Goal: Information Seeking & Learning: Check status

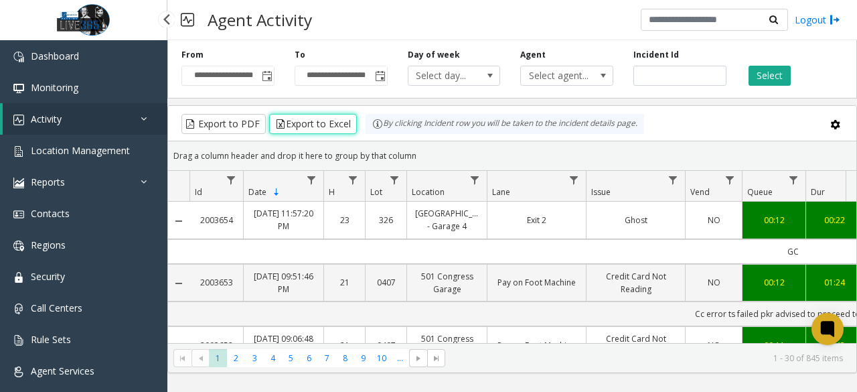
click at [87, 115] on link "Activity" at bounding box center [85, 118] width 165 height 31
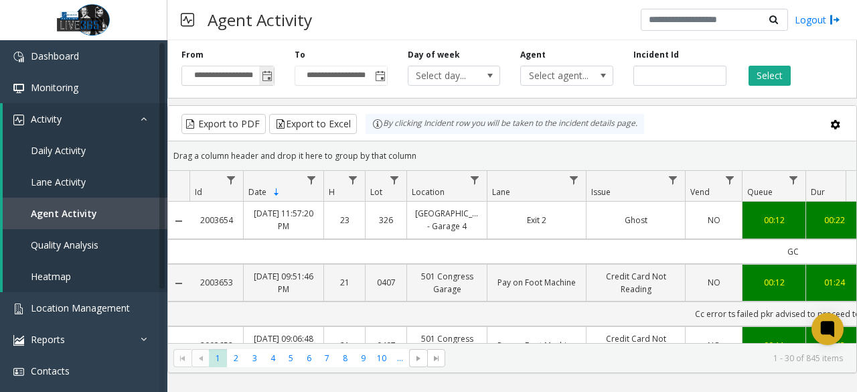
click at [267, 78] on span "Toggle popup" at bounding box center [267, 76] width 11 height 11
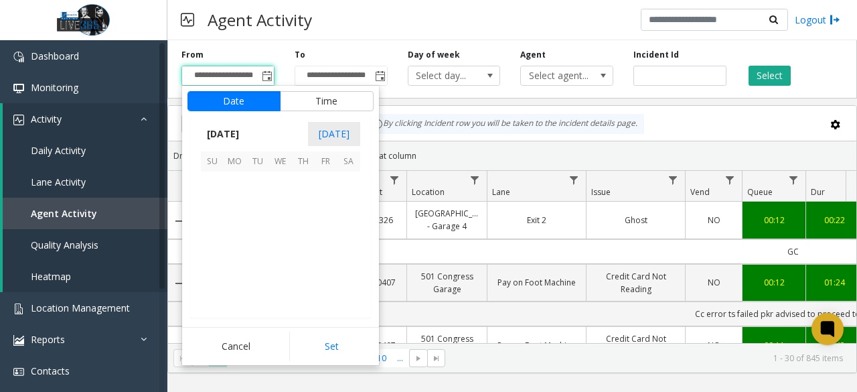
scroll to position [240217, 0]
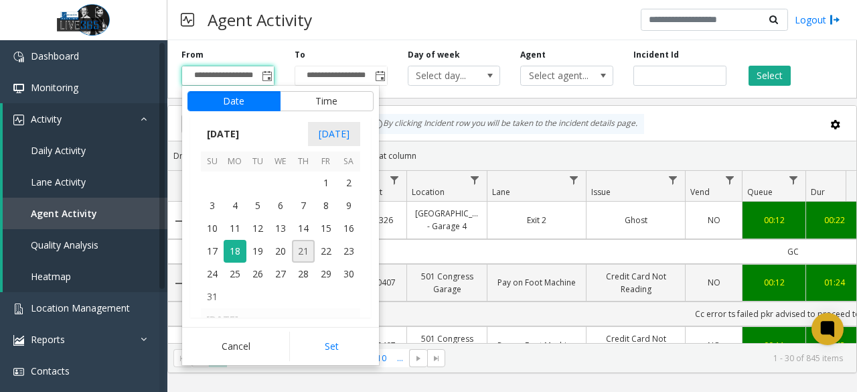
click at [309, 250] on span "21" at bounding box center [303, 251] width 23 height 23
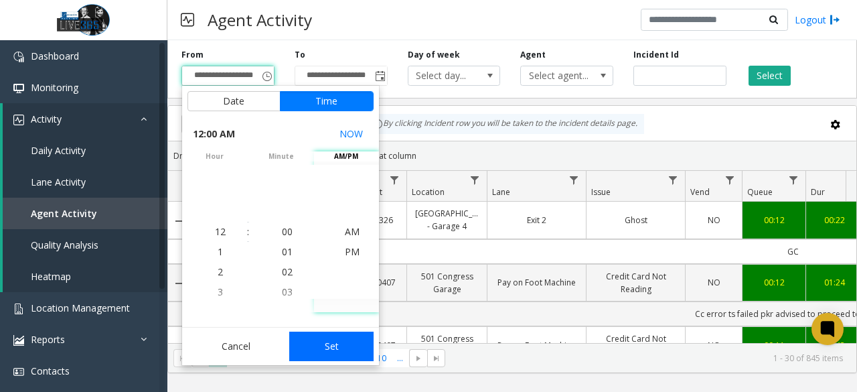
click at [344, 346] on button "Set" at bounding box center [331, 346] width 84 height 29
type input "**********"
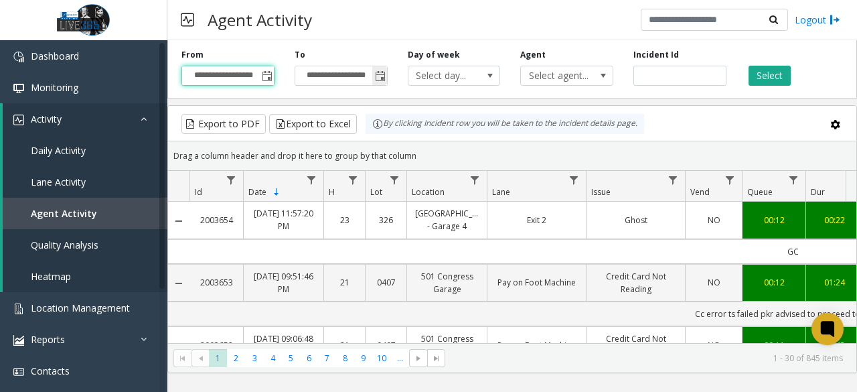
click at [384, 80] on span "Toggle popup" at bounding box center [380, 76] width 11 height 11
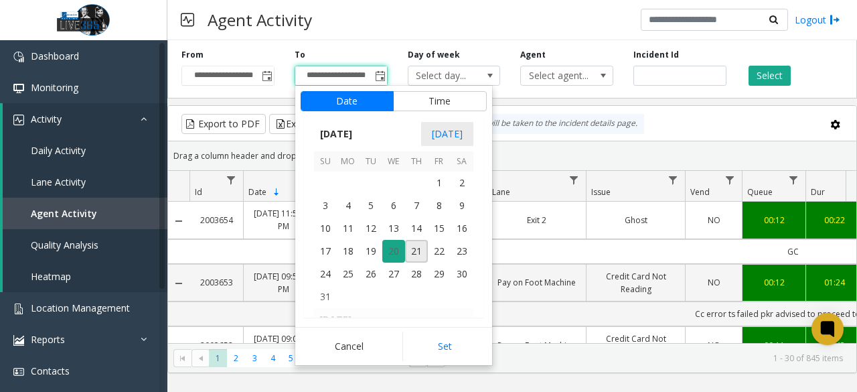
scroll to position [20, 0]
click at [407, 246] on span "21" at bounding box center [416, 251] width 23 height 23
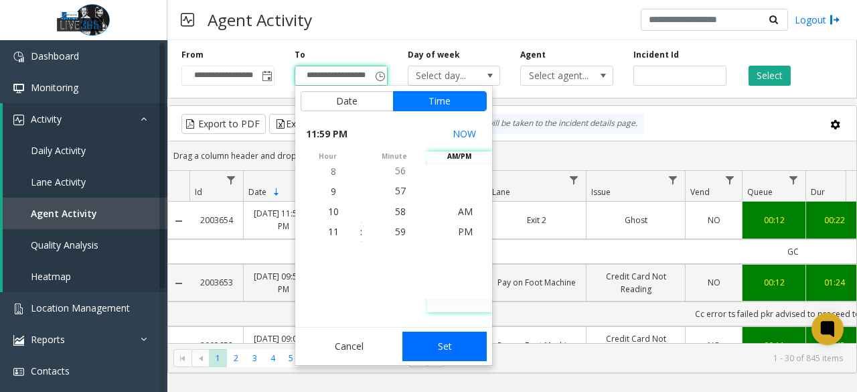
click at [455, 346] on button "Set" at bounding box center [445, 346] width 84 height 29
type input "**********"
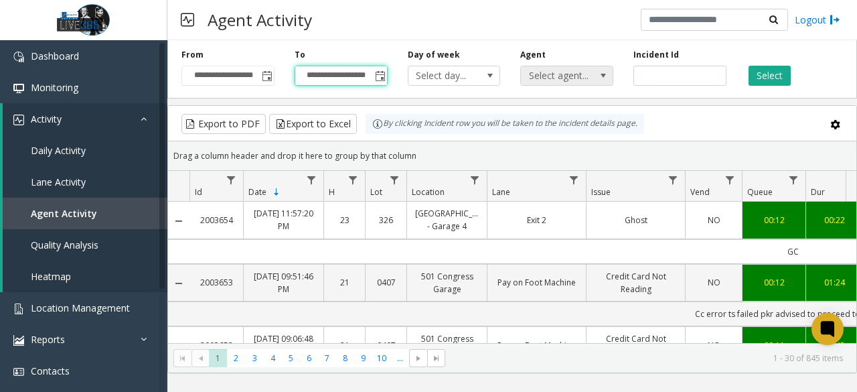
click at [600, 78] on span at bounding box center [603, 75] width 11 height 11
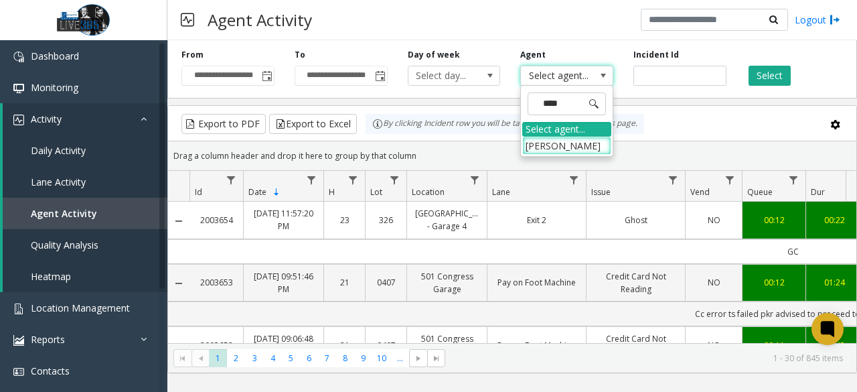
type input "*****"
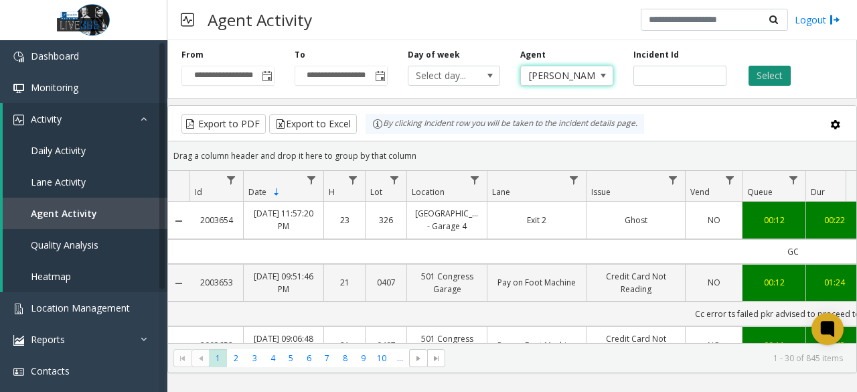
click at [784, 80] on button "Select" at bounding box center [770, 76] width 42 height 20
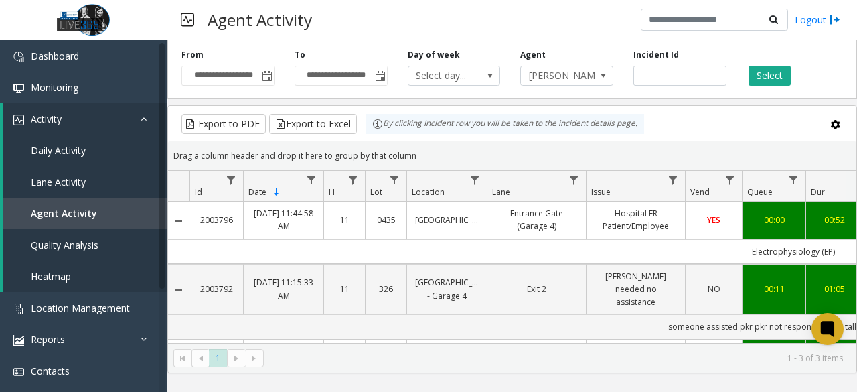
click at [409, 19] on div "Agent Activity Logout" at bounding box center [512, 20] width 690 height 40
click at [88, 84] on link "Monitoring" at bounding box center [83, 87] width 167 height 31
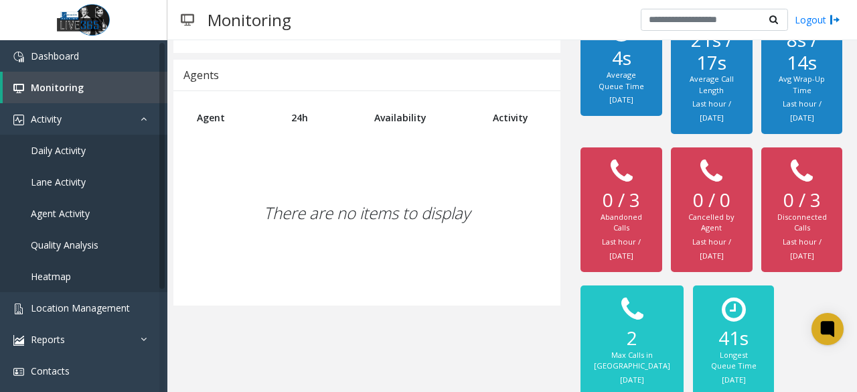
scroll to position [392, 0]
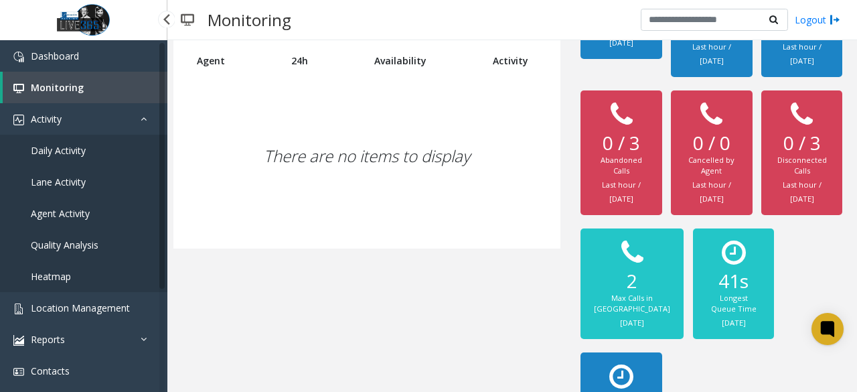
click at [86, 152] on link "Daily Activity" at bounding box center [83, 150] width 167 height 31
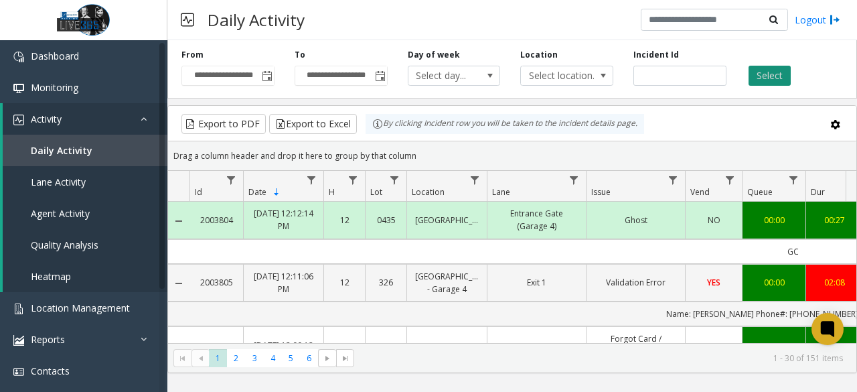
click at [780, 74] on button "Select" at bounding box center [770, 76] width 42 height 20
